Goal: Use online tool/utility: Utilize a website feature to perform a specific function

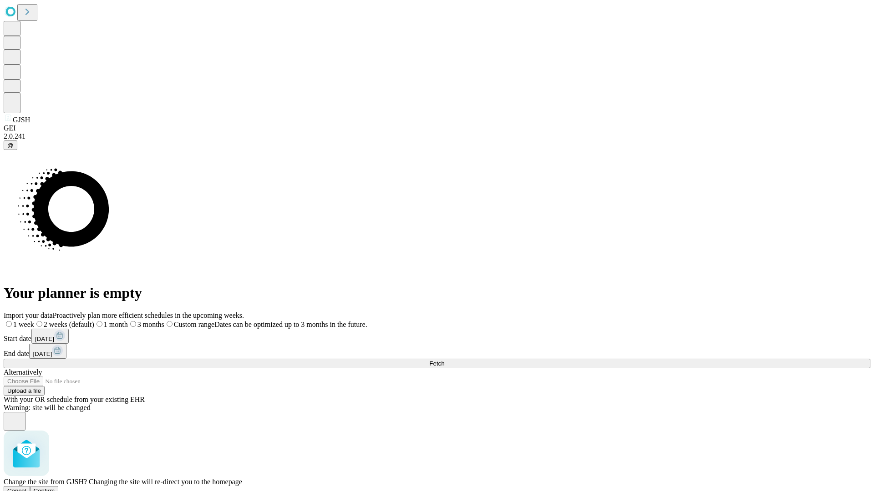
click at [55, 488] on span "Confirm" at bounding box center [44, 491] width 21 height 7
click at [110, 321] on label "1 month" at bounding box center [96, 325] width 28 height 8
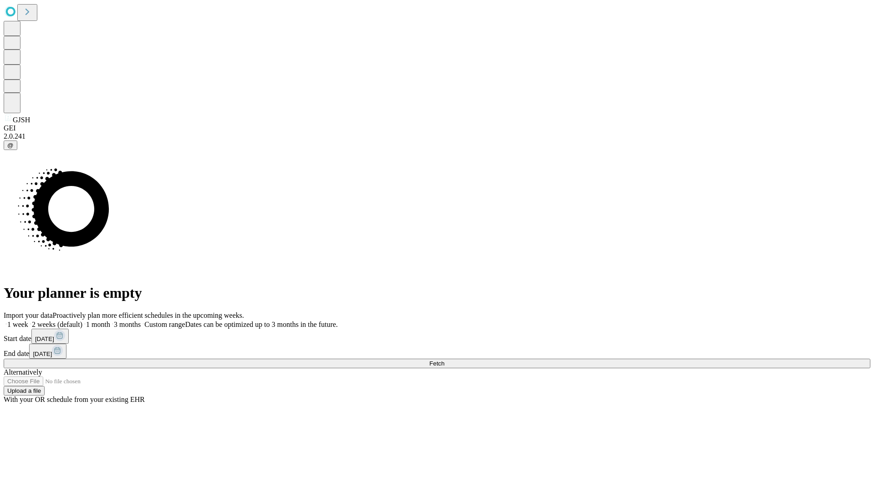
click at [444, 360] on span "Fetch" at bounding box center [436, 363] width 15 height 7
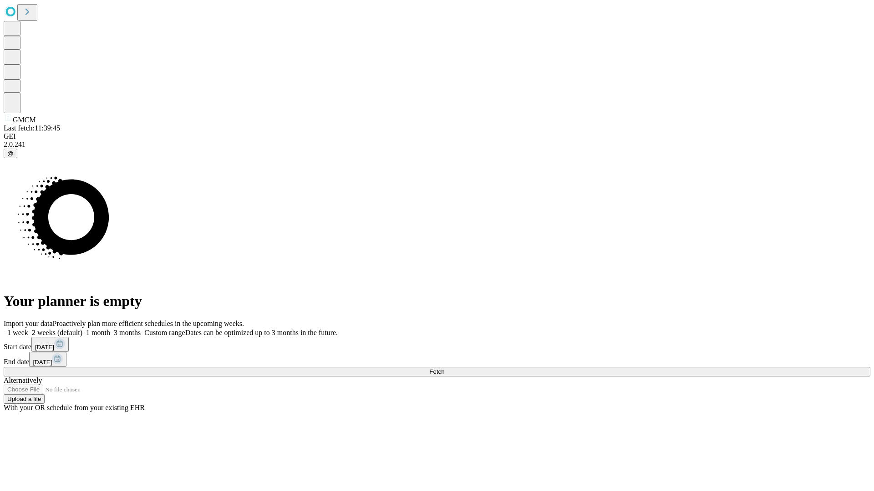
click at [110, 329] on label "1 month" at bounding box center [96, 333] width 28 height 8
click at [444, 369] on span "Fetch" at bounding box center [436, 372] width 15 height 7
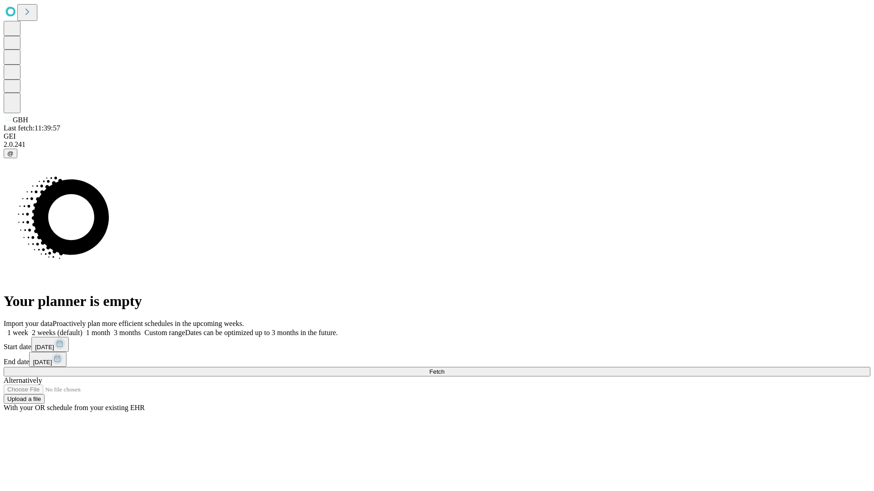
click at [110, 329] on label "1 month" at bounding box center [96, 333] width 28 height 8
click at [444, 369] on span "Fetch" at bounding box center [436, 372] width 15 height 7
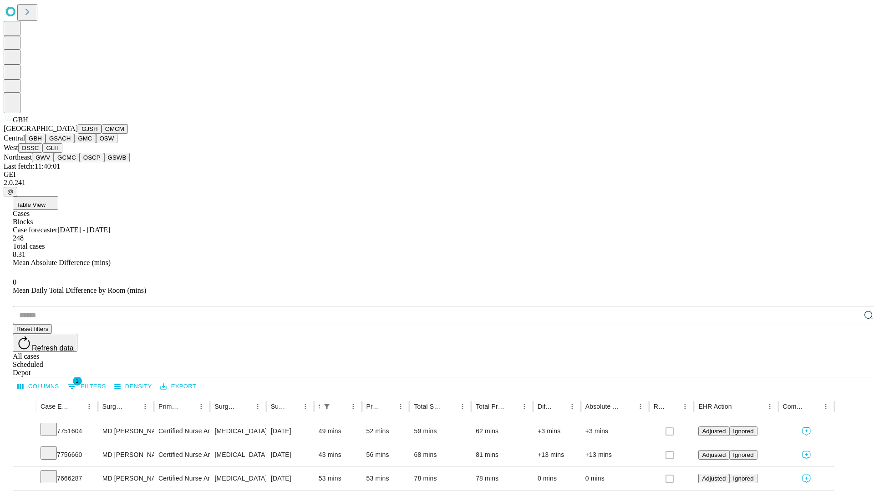
click at [71, 143] on button "GSACH" at bounding box center [59, 139] width 29 height 10
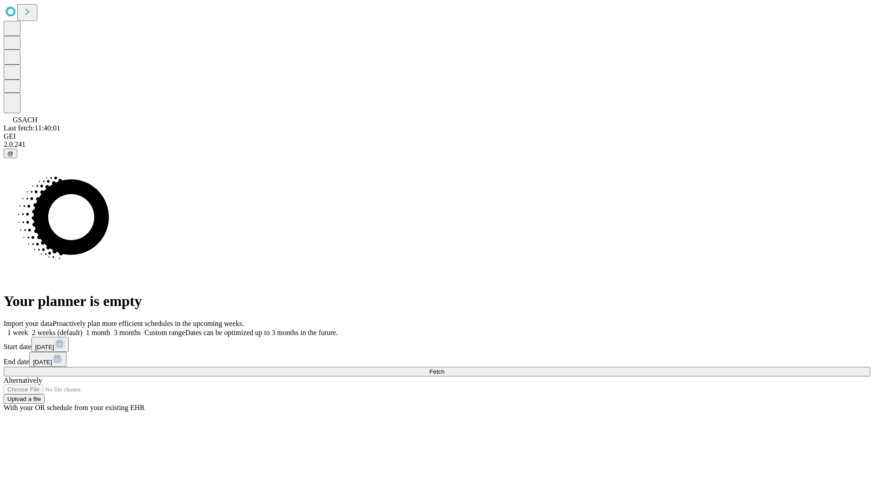
click at [110, 329] on label "1 month" at bounding box center [96, 333] width 28 height 8
click at [444, 369] on span "Fetch" at bounding box center [436, 372] width 15 height 7
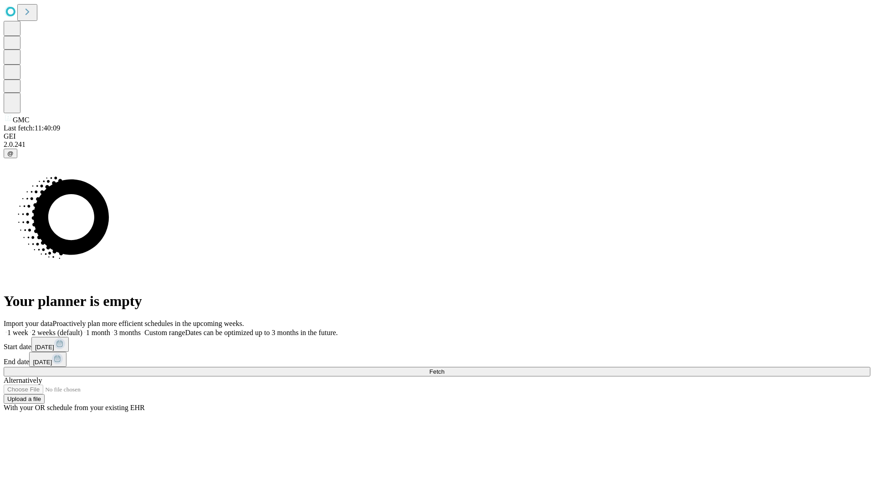
click at [110, 329] on label "1 month" at bounding box center [96, 333] width 28 height 8
click at [444, 369] on span "Fetch" at bounding box center [436, 372] width 15 height 7
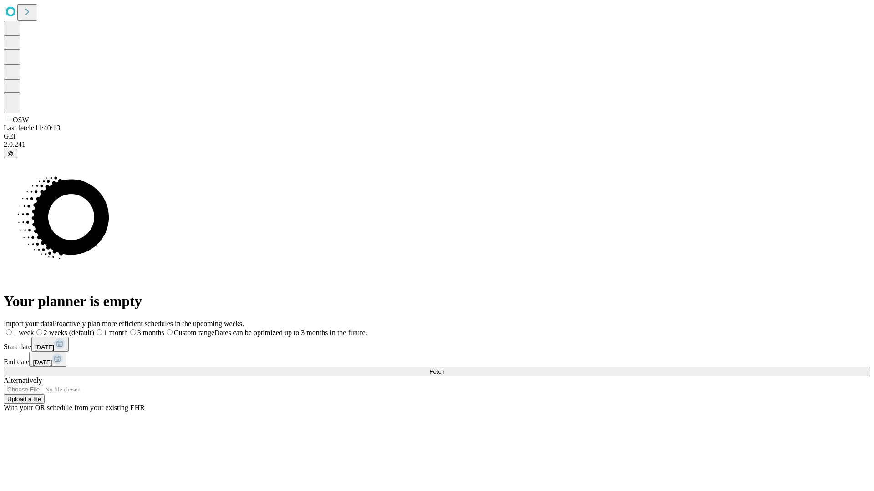
click at [128, 329] on label "1 month" at bounding box center [111, 333] width 34 height 8
click at [444, 369] on span "Fetch" at bounding box center [436, 372] width 15 height 7
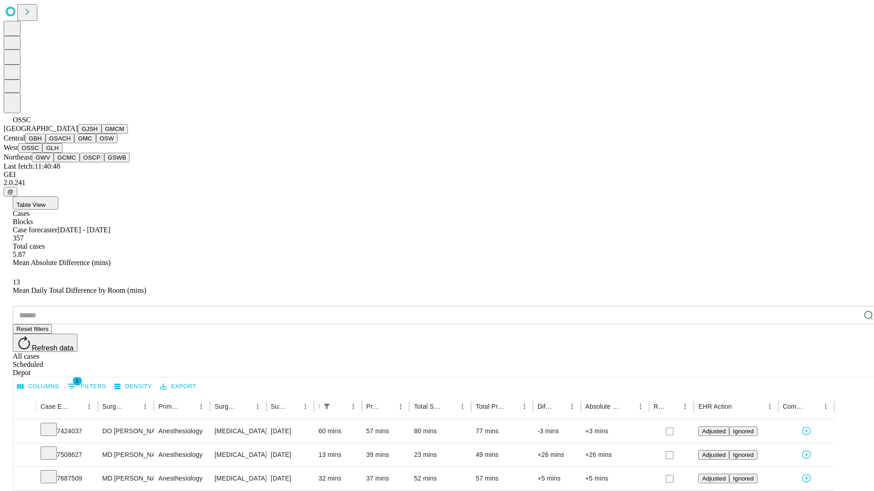
click at [62, 153] on button "GLH" at bounding box center [52, 148] width 20 height 10
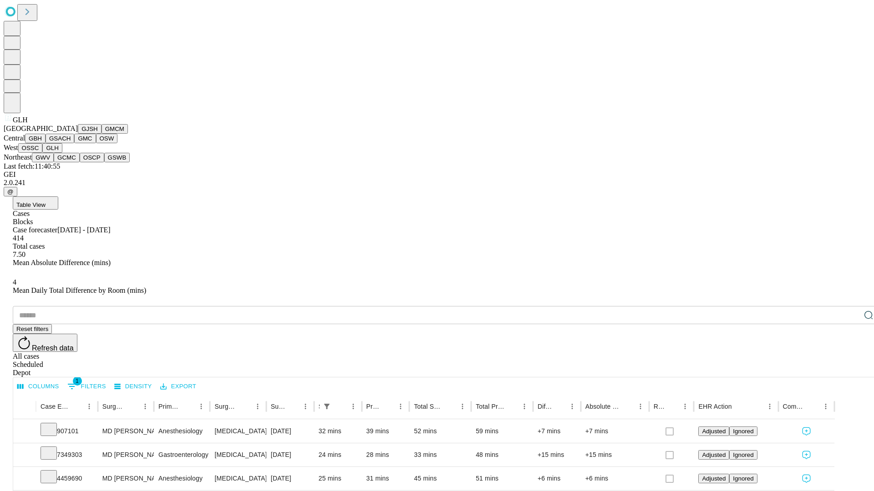
click at [54, 162] on button "GWV" at bounding box center [43, 158] width 22 height 10
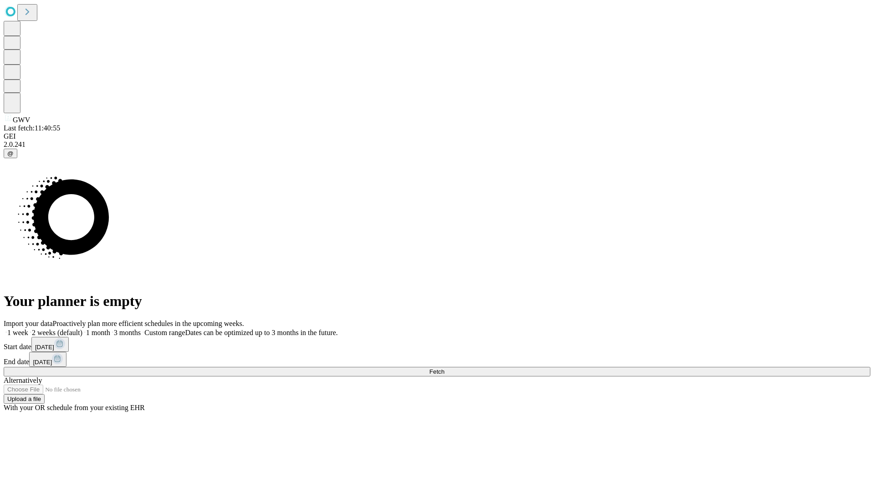
click at [444, 369] on span "Fetch" at bounding box center [436, 372] width 15 height 7
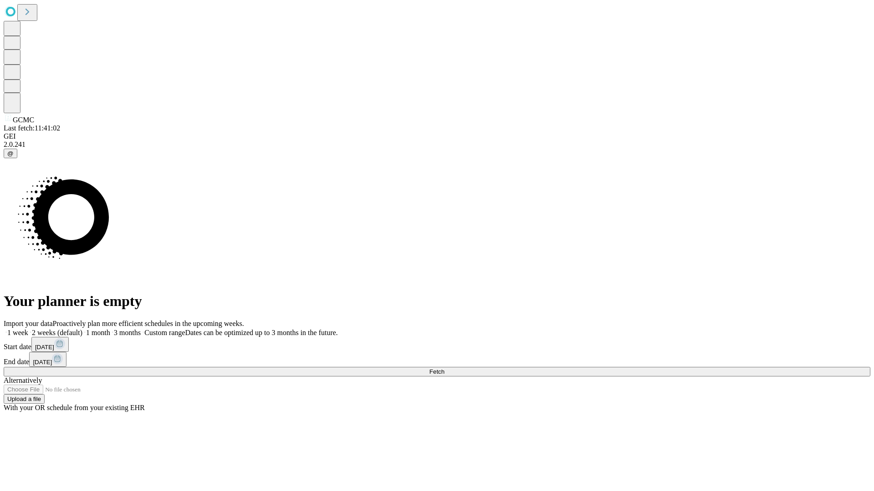
click at [110, 329] on label "1 month" at bounding box center [96, 333] width 28 height 8
click at [444, 369] on span "Fetch" at bounding box center [436, 372] width 15 height 7
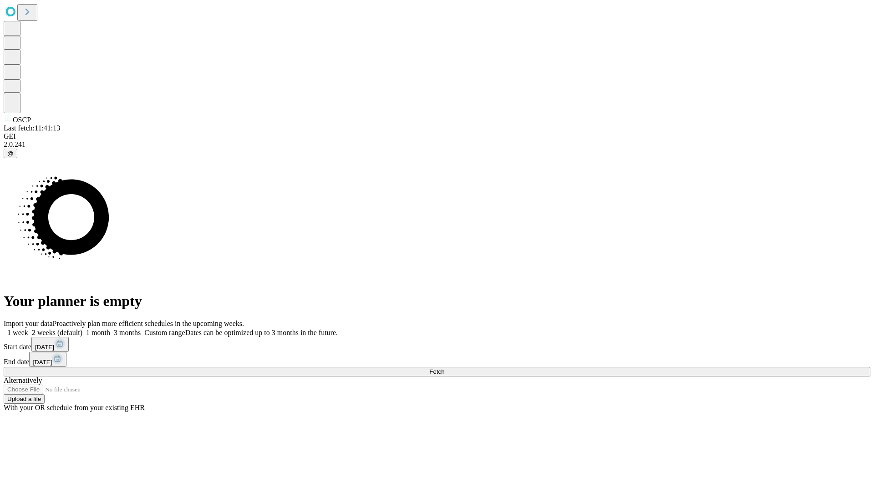
click at [110, 329] on label "1 month" at bounding box center [96, 333] width 28 height 8
click at [444, 369] on span "Fetch" at bounding box center [436, 372] width 15 height 7
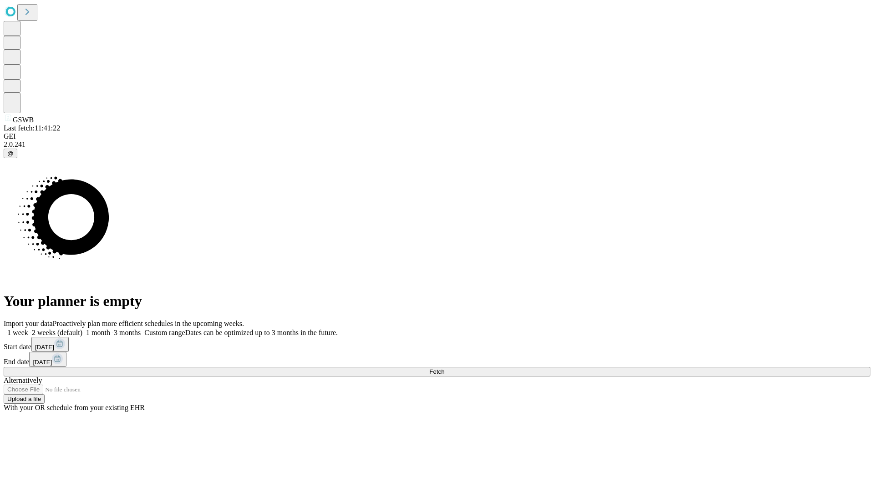
click at [444, 369] on span "Fetch" at bounding box center [436, 372] width 15 height 7
